Goal: Navigation & Orientation: Find specific page/section

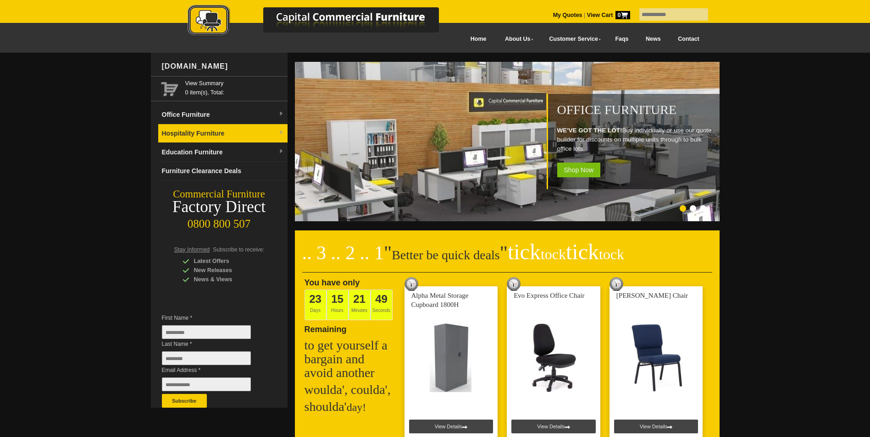
click at [231, 131] on link "Hospitality Furniture" at bounding box center [222, 133] width 129 height 19
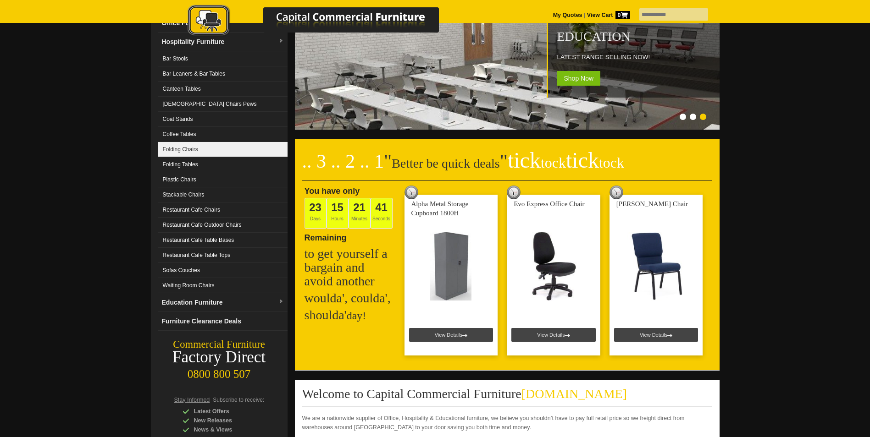
scroll to position [46, 0]
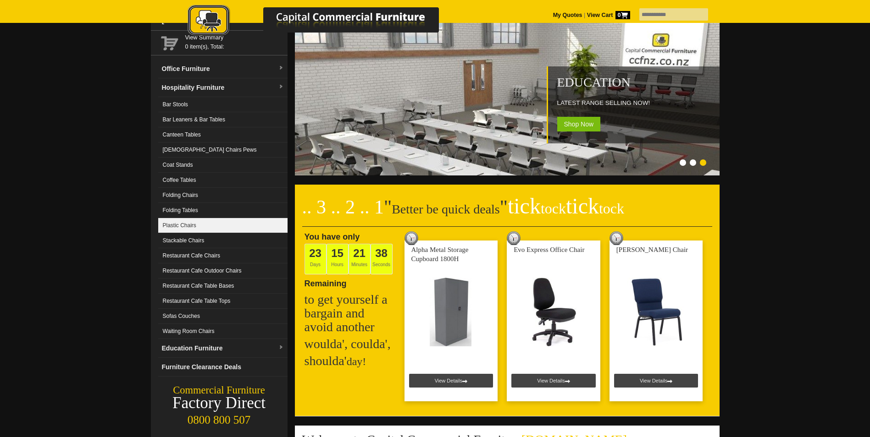
click at [193, 223] on link "Plastic Chairs" at bounding box center [222, 225] width 129 height 15
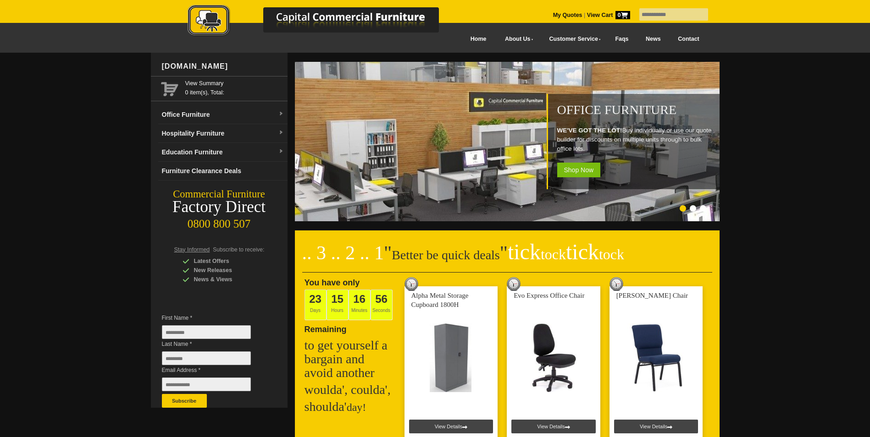
scroll to position [46, 0]
